Goal: Find specific page/section: Find specific page/section

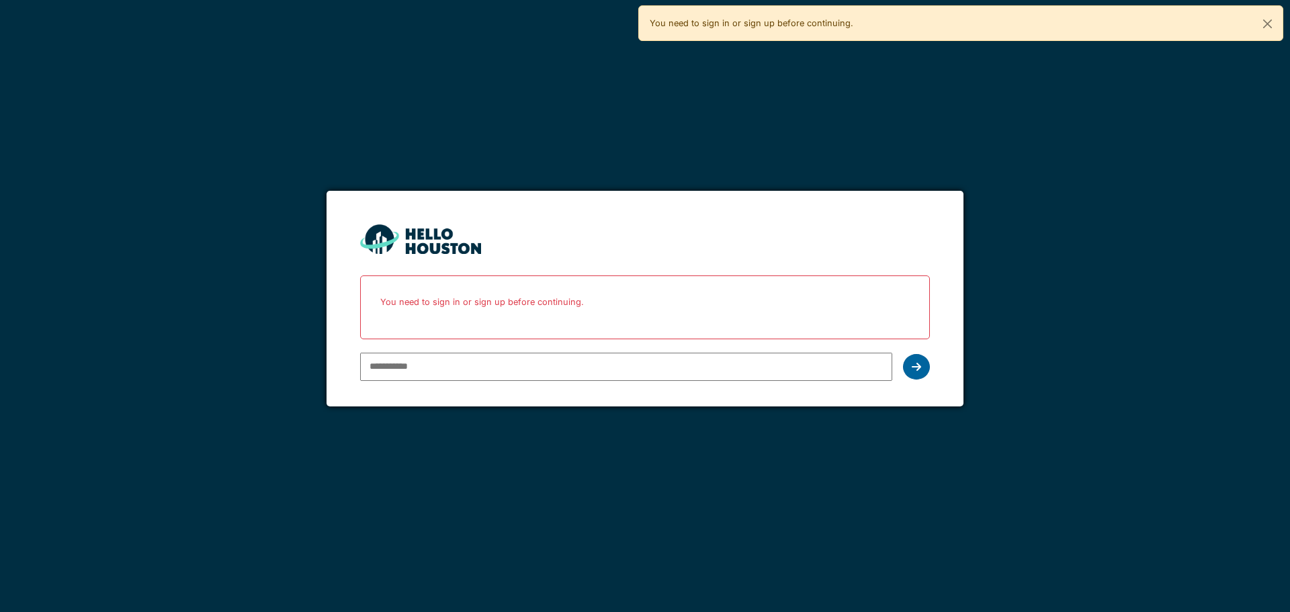
type input "**********"
click at [917, 370] on icon at bounding box center [916, 367] width 9 height 11
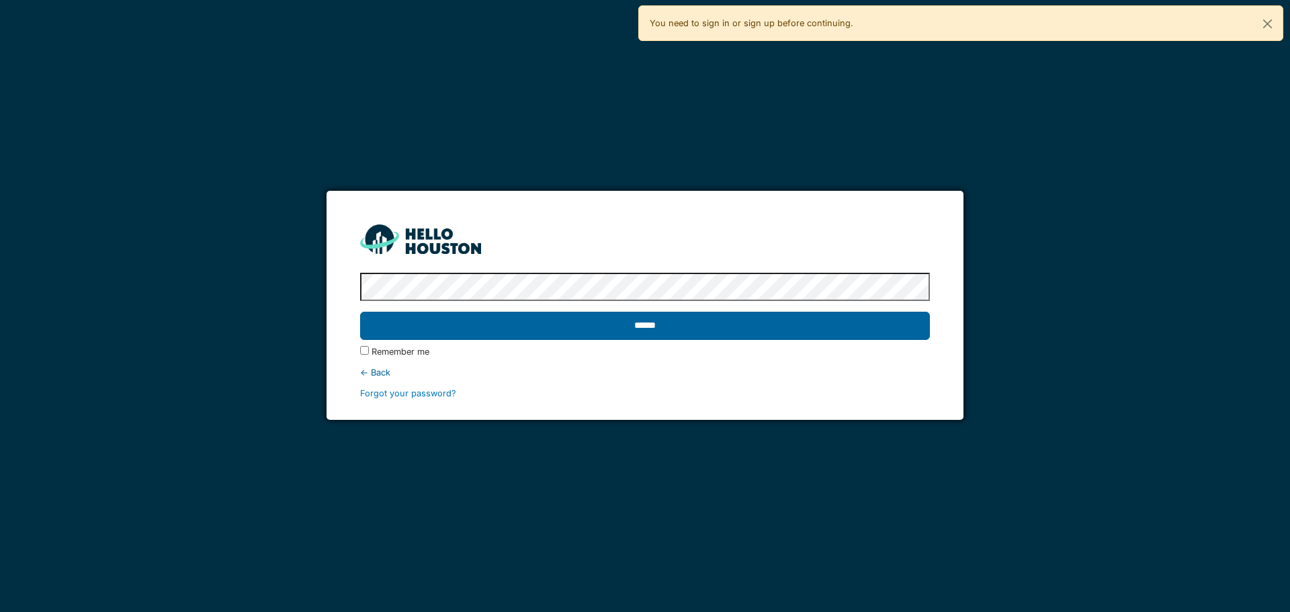
click at [558, 321] on input "******" at bounding box center [644, 326] width 569 height 28
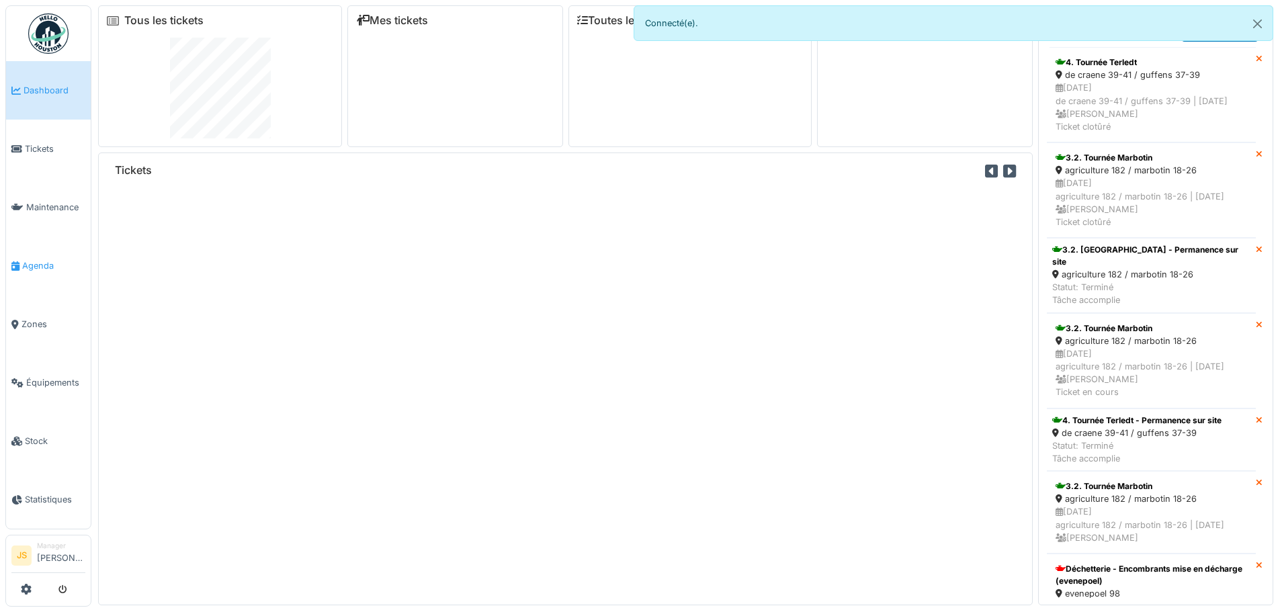
click at [62, 259] on span "Agenda" at bounding box center [53, 265] width 63 height 13
